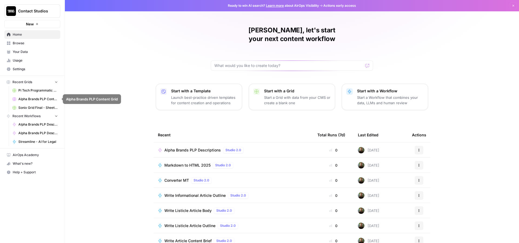
click at [31, 98] on span "Alpha Brands PLP Content Grid" at bounding box center [37, 99] width 39 height 5
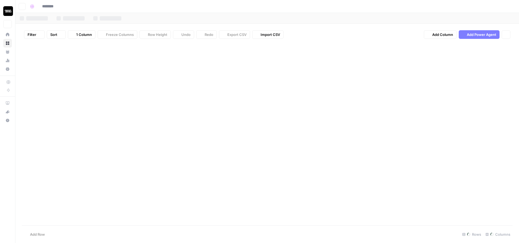
type input "**********"
click at [74, 19] on div "Alpha v2" at bounding box center [75, 18] width 15 height 5
type input "**********"
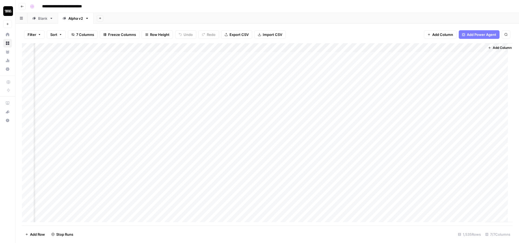
scroll to position [0, 119]
click at [229, 46] on div "Add Column" at bounding box center [267, 135] width 491 height 184
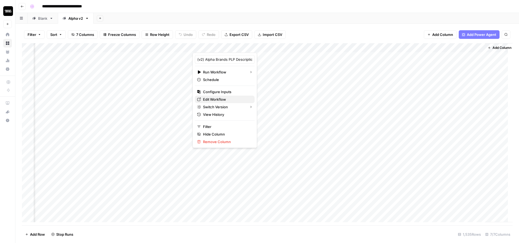
click at [220, 99] on span "Edit Workflow" at bounding box center [226, 99] width 47 height 5
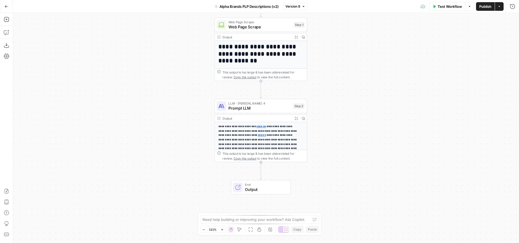
drag, startPoint x: 362, startPoint y: 146, endPoint x: 357, endPoint y: 108, distance: 38.5
click at [357, 108] on div "**********" at bounding box center [266, 128] width 506 height 230
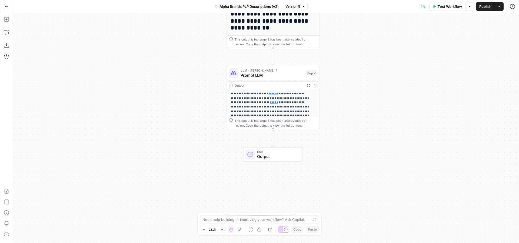
drag, startPoint x: 356, startPoint y: 149, endPoint x: 368, endPoint y: 116, distance: 35.1
click at [368, 116] on div "**********" at bounding box center [266, 128] width 506 height 230
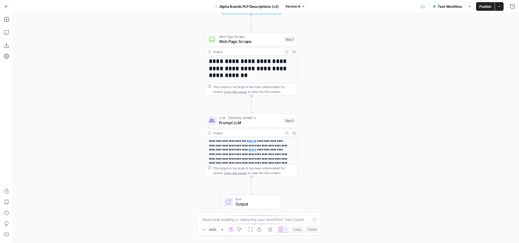
drag, startPoint x: 361, startPoint y: 102, endPoint x: 338, endPoint y: 172, distance: 73.4
click at [338, 172] on div "**********" at bounding box center [266, 128] width 506 height 230
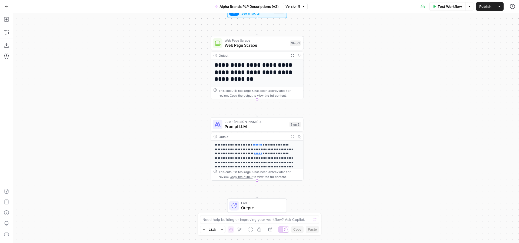
drag, startPoint x: 337, startPoint y: 103, endPoint x: 344, endPoint y: 83, distance: 21.4
click at [344, 83] on div "**********" at bounding box center [266, 128] width 506 height 230
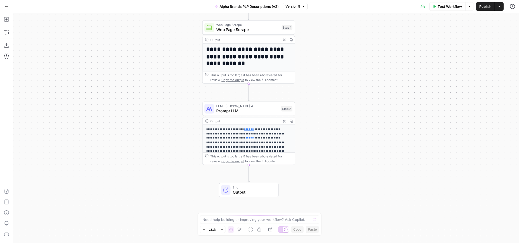
drag, startPoint x: 352, startPoint y: 110, endPoint x: 344, endPoint y: 97, distance: 15.7
click at [344, 96] on div "**********" at bounding box center [266, 128] width 506 height 230
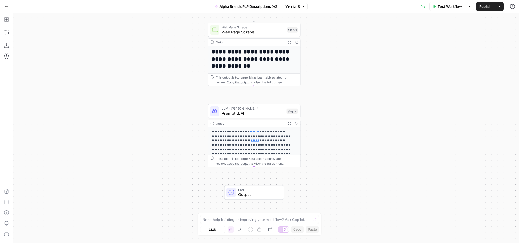
drag, startPoint x: 339, startPoint y: 113, endPoint x: 348, endPoint y: 112, distance: 8.1
click at [348, 112] on div "**********" at bounding box center [266, 128] width 506 height 230
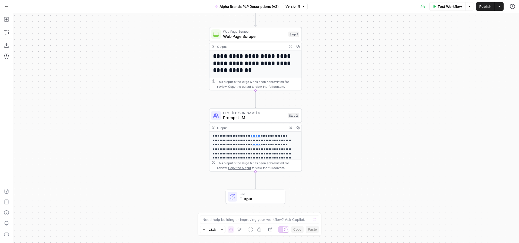
drag, startPoint x: 351, startPoint y: 133, endPoint x: 349, endPoint y: 146, distance: 12.6
click at [349, 146] on div "**********" at bounding box center [266, 128] width 506 height 230
click at [254, 116] on span "Prompt LLM" at bounding box center [254, 118] width 62 height 6
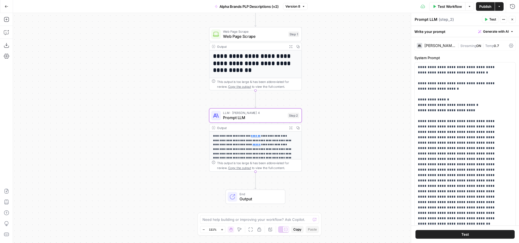
click at [475, 233] on button "Test" at bounding box center [464, 234] width 99 height 9
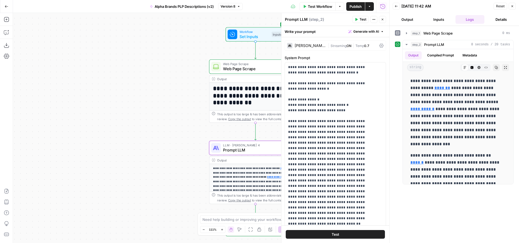
click at [512, 7] on icon "button" at bounding box center [512, 6] width 3 height 3
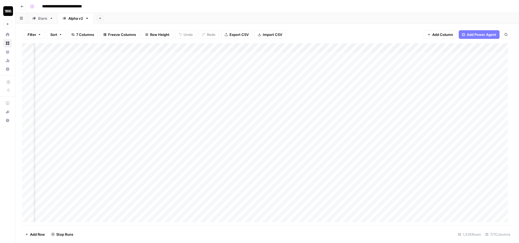
scroll to position [0, 119]
click at [237, 54] on div "Add Column" at bounding box center [267, 135] width 491 height 184
click at [236, 55] on div "Add Column" at bounding box center [267, 135] width 491 height 184
click at [235, 64] on div "Add Column" at bounding box center [267, 135] width 491 height 184
click at [47, 20] on div "Blank" at bounding box center [42, 18] width 9 height 5
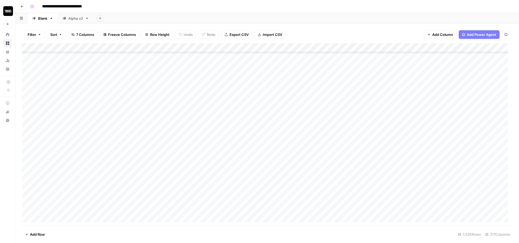
scroll to position [13945, 0]
click at [76, 18] on div "Alpha v2" at bounding box center [75, 18] width 15 height 5
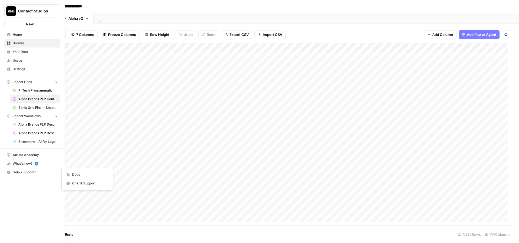
click at [22, 172] on span "Help + Support" at bounding box center [35, 172] width 45 height 5
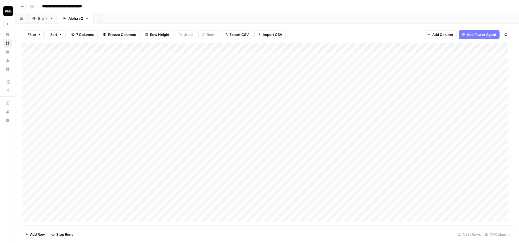
click at [211, 17] on div "Add Sheet" at bounding box center [306, 18] width 425 height 11
click at [331, 56] on div "Add Column" at bounding box center [267, 135] width 491 height 184
click at [346, 56] on div "Add Column" at bounding box center [267, 135] width 491 height 184
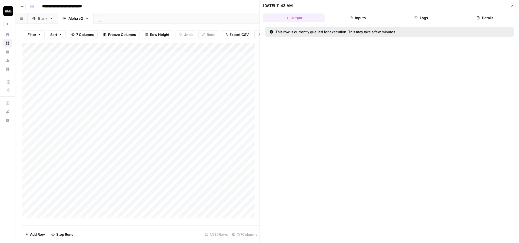
drag, startPoint x: 353, startPoint y: 33, endPoint x: 408, endPoint y: 35, distance: 55.2
click at [408, 35] on div "This row is currently queued for execution. This may take a few minutes." at bounding box center [389, 32] width 248 height 10
click at [391, 33] on div "This row is currently queued for execution. This may take a few minutes." at bounding box center [360, 31] width 183 height 5
click at [510, 7] on button "Close" at bounding box center [512, 5] width 7 height 7
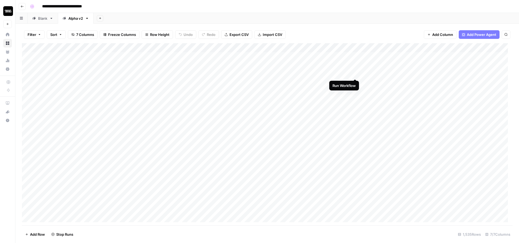
click at [355, 73] on div "Add Column" at bounding box center [267, 135] width 491 height 184
click at [355, 84] on div "Add Column" at bounding box center [267, 135] width 491 height 184
click at [355, 92] on div "Add Column" at bounding box center [267, 135] width 491 height 184
click at [327, 22] on div "Add Sheet" at bounding box center [306, 18] width 425 height 11
click at [452, 119] on div "Add Column" at bounding box center [267, 135] width 491 height 184
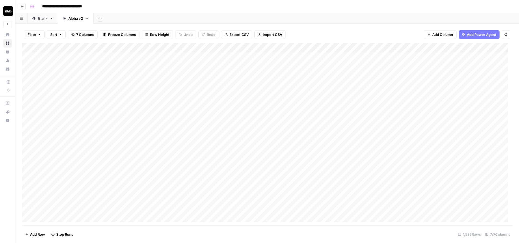
click at [39, 18] on div "Blank" at bounding box center [42, 18] width 9 height 5
click at [265, 206] on div "Add Column" at bounding box center [267, 135] width 491 height 184
click at [258, 45] on div "Add Column" at bounding box center [267, 135] width 491 height 184
type input "Alpha Brands PLP Descriptions"
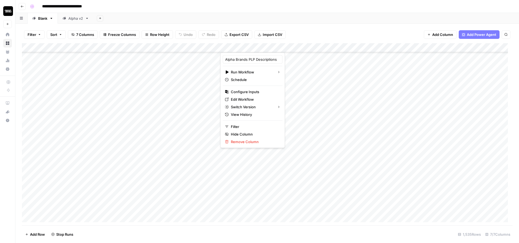
click at [334, 26] on div "Filter Sort 7 Columns Freeze Columns Row Height Undo Redo Export CSV Import CSV…" at bounding box center [267, 34] width 491 height 17
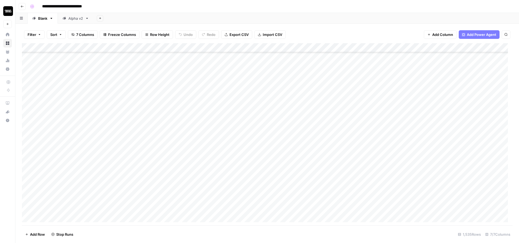
click at [78, 19] on div "Alpha v2" at bounding box center [75, 18] width 15 height 5
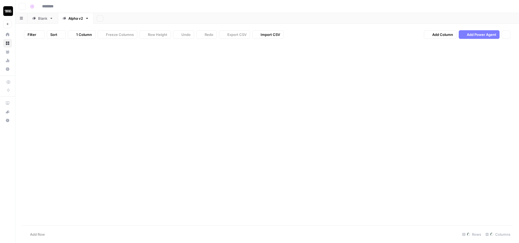
type input "**********"
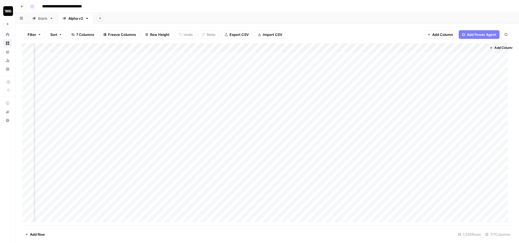
scroll to position [0, 126]
click at [405, 64] on div "Add Column" at bounding box center [267, 135] width 491 height 184
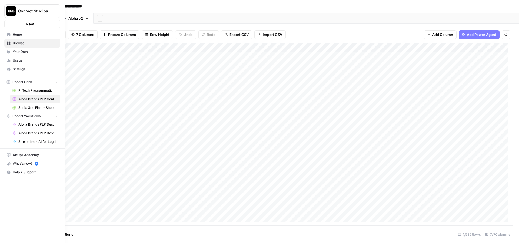
click at [25, 61] on span "Usage" at bounding box center [35, 60] width 45 height 5
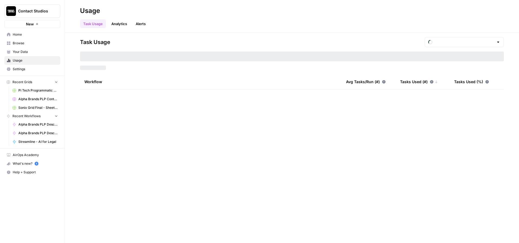
type input "August Tasks"
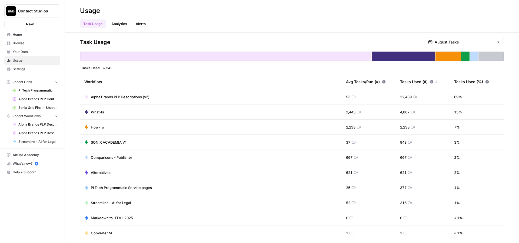
click at [120, 27] on link "Analytics" at bounding box center [119, 23] width 22 height 9
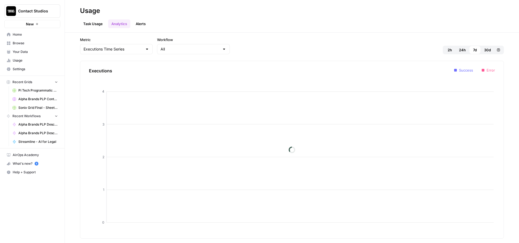
click at [142, 25] on link "Alerts" at bounding box center [140, 23] width 16 height 9
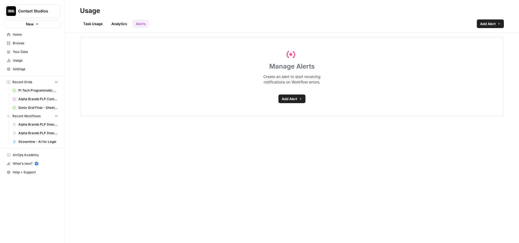
click at [96, 25] on link "Task Usage" at bounding box center [93, 23] width 26 height 9
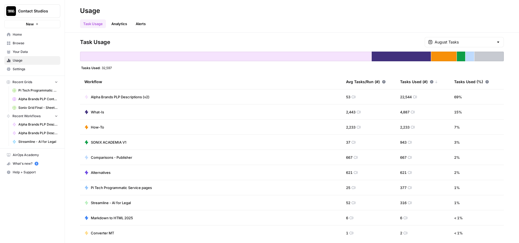
click at [27, 68] on span "Settings" at bounding box center [35, 69] width 45 height 5
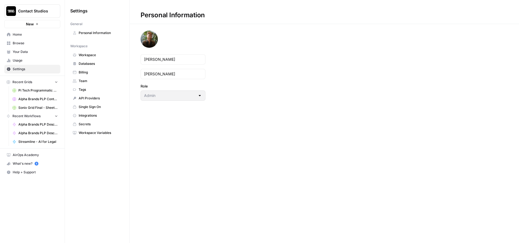
click at [95, 56] on span "Workspace" at bounding box center [100, 55] width 43 height 5
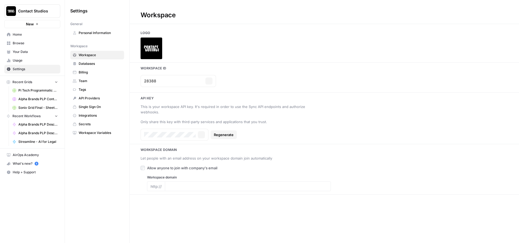
type input "www.contactstudios.com/"
click at [96, 75] on span "Billing" at bounding box center [100, 72] width 43 height 5
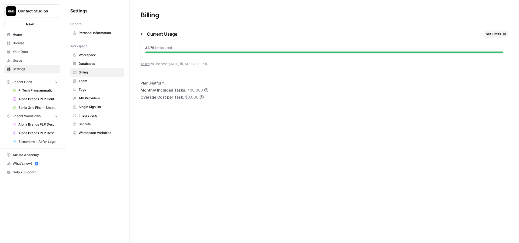
click at [231, 140] on div "Billing Current Usage Set Limits 32,761 tasks used Tasks will be reset in 20 da…" at bounding box center [324, 121] width 389 height 243
click at [494, 34] on span "Set Limits" at bounding box center [493, 34] width 15 height 5
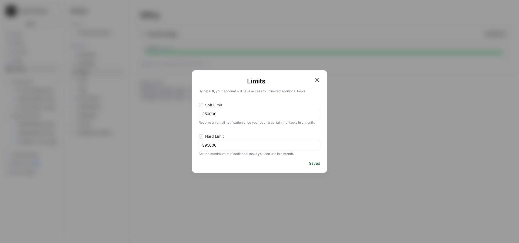
click at [312, 28] on div "Limits By default, your account will have access to unlimited additional tasks …" at bounding box center [259, 121] width 519 height 243
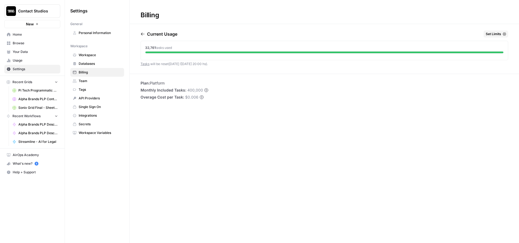
click at [100, 98] on span "API Providers" at bounding box center [100, 98] width 43 height 5
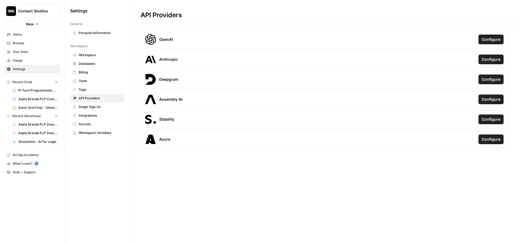
click at [94, 81] on span "Team" at bounding box center [100, 81] width 43 height 5
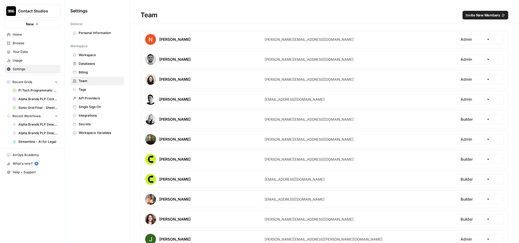
click at [94, 73] on span "Billing" at bounding box center [100, 72] width 43 height 5
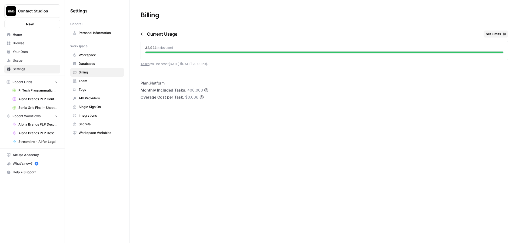
click at [19, 37] on link "Home" at bounding box center [32, 34] width 56 height 9
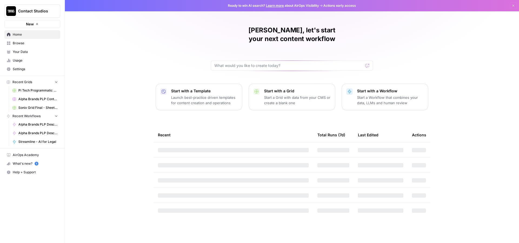
click at [23, 44] on span "Browse" at bounding box center [35, 43] width 45 height 5
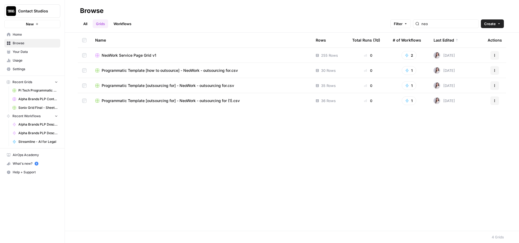
click at [22, 32] on span "Home" at bounding box center [35, 34] width 45 height 5
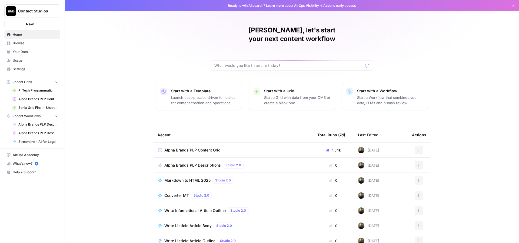
click at [199, 148] on span "Alpha Brands PLP Content Grid" at bounding box center [192, 150] width 56 height 5
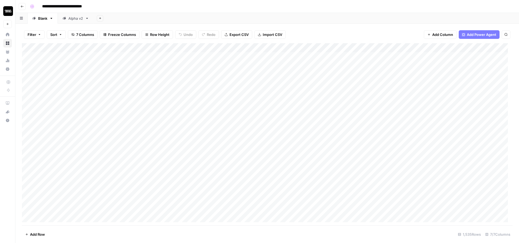
click at [75, 21] on link "Alpha v2" at bounding box center [76, 18] width 36 height 11
click at [355, 101] on div "Add Column" at bounding box center [267, 135] width 491 height 184
click at [355, 54] on div "Add Column" at bounding box center [267, 135] width 491 height 184
click at [355, 55] on div "Add Column" at bounding box center [267, 135] width 491 height 184
